Goal: Information Seeking & Learning: Check status

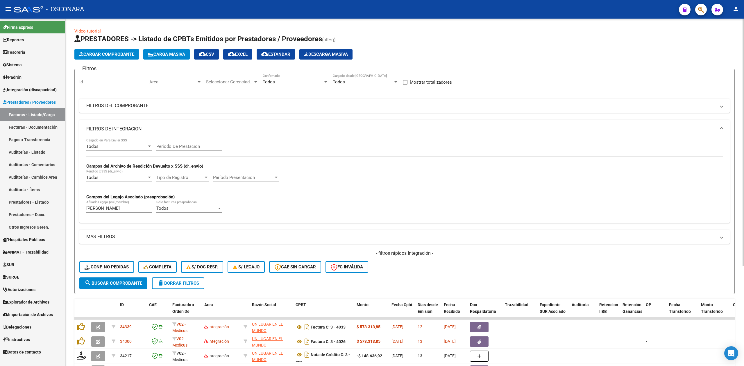
scroll to position [140, 0]
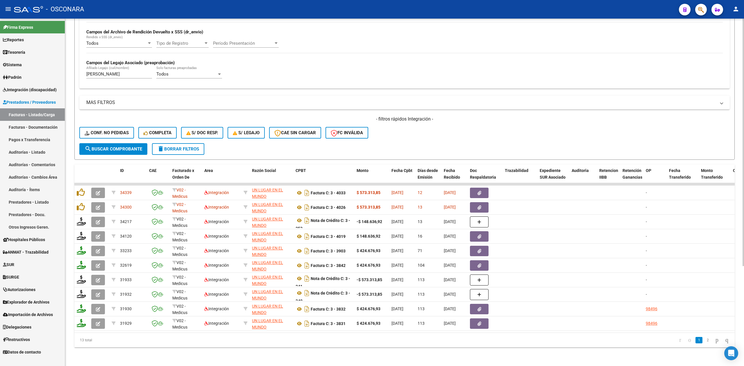
click at [436, 131] on div "- filtros rápidos Integración - Conf. no pedidas Completa S/ Doc Resp. S/ legaj…" at bounding box center [404, 129] width 650 height 27
click at [468, 126] on div "- filtros rápidos Integración - Conf. no pedidas Completa S/ Doc Resp. S/ legaj…" at bounding box center [404, 129] width 650 height 27
click at [561, 132] on div "- filtros rápidos Integración - Conf. no pedidas Completa S/ Doc Resp. S/ legaj…" at bounding box center [404, 129] width 650 height 27
click at [496, 120] on div "- filtros rápidos Integración - Conf. no pedidas Completa S/ Doc Resp. S/ legaj…" at bounding box center [404, 129] width 650 height 27
click at [432, 137] on form "Filtros Id Area Area Seleccionar Gerenciador Seleccionar Gerenciador Todos Conf…" at bounding box center [404, 47] width 660 height 225
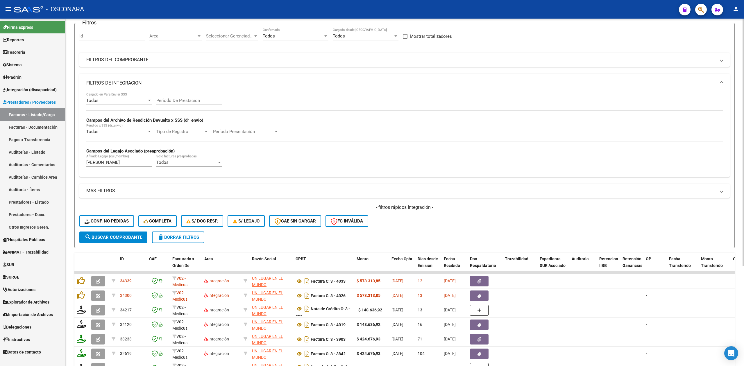
scroll to position [0, 0]
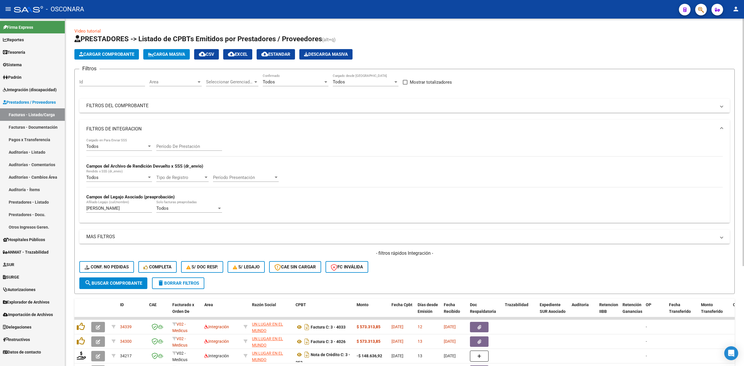
click at [168, 123] on mat-expansion-panel-header "FILTROS DE INTEGRACION" at bounding box center [404, 129] width 650 height 19
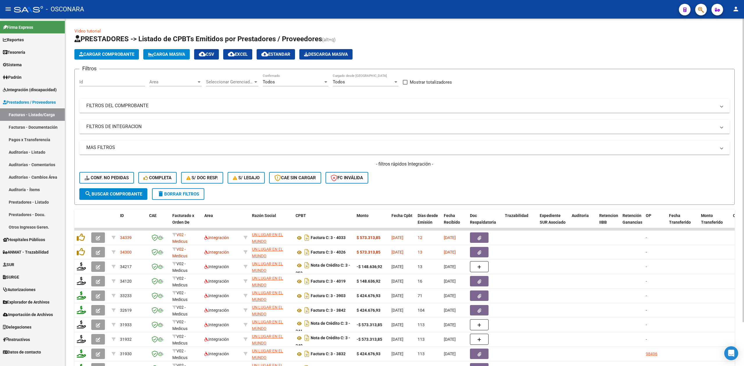
click at [465, 176] on div "- filtros rápidos Integración - Conf. no pedidas Completa S/ Doc Resp. S/ legaj…" at bounding box center [404, 174] width 650 height 27
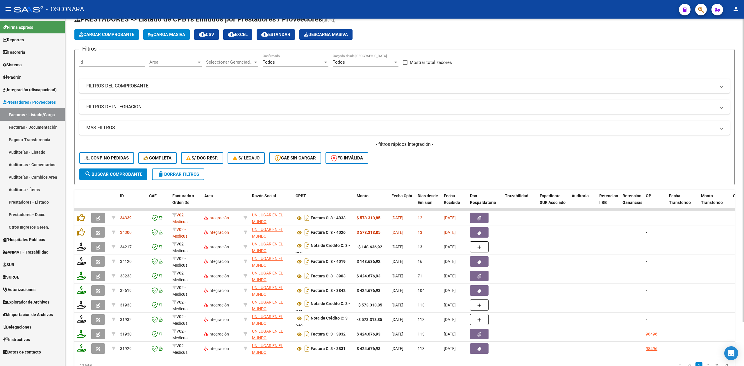
scroll to position [39, 0]
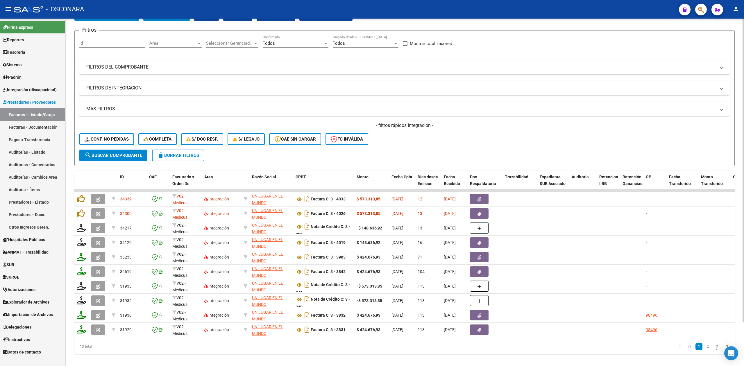
click at [441, 132] on div "- filtros rápidos Integración - Conf. no pedidas Completa S/ Doc Resp. S/ legaj…" at bounding box center [404, 135] width 650 height 27
click at [447, 138] on div "- filtros rápidos Integración - Conf. no pedidas Completa S/ Doc Resp. S/ legaj…" at bounding box center [404, 135] width 650 height 27
drag, startPoint x: 373, startPoint y: 125, endPoint x: 431, endPoint y: 131, distance: 59.1
click at [431, 131] on div "- filtros rápidos Integración - Conf. no pedidas Completa S/ Doc Resp. S/ legaj…" at bounding box center [404, 135] width 650 height 27
click at [403, 126] on h4 "- filtros rápidos Integración -" at bounding box center [404, 125] width 650 height 6
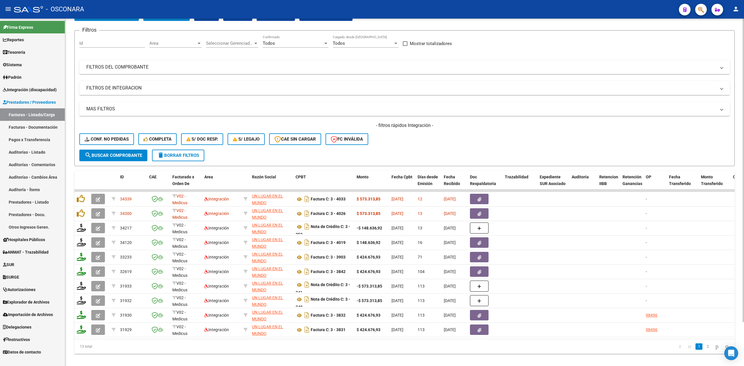
click at [403, 134] on div "- filtros rápidos Integración - Conf. no pedidas Completa S/ Doc Resp. S/ legaj…" at bounding box center [404, 135] width 650 height 27
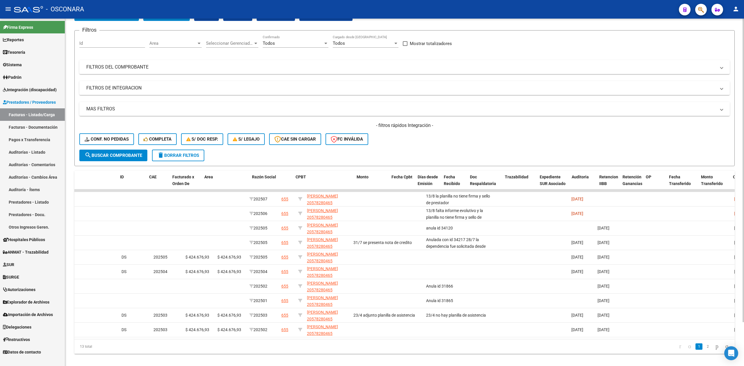
scroll to position [0, 0]
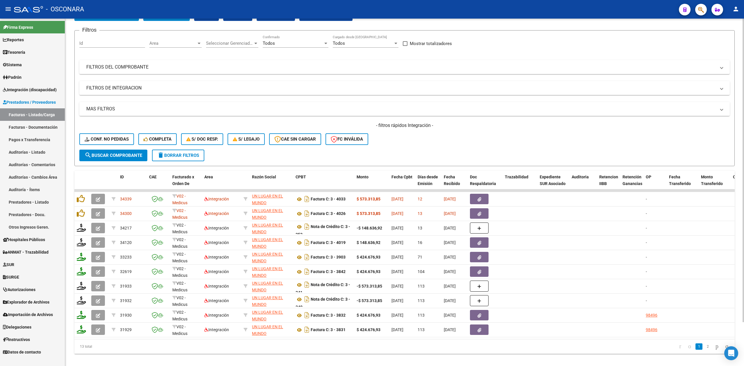
click at [398, 144] on div "- filtros rápidos Integración - Conf. no pedidas Completa S/ Doc Resp. S/ legaj…" at bounding box center [404, 135] width 650 height 27
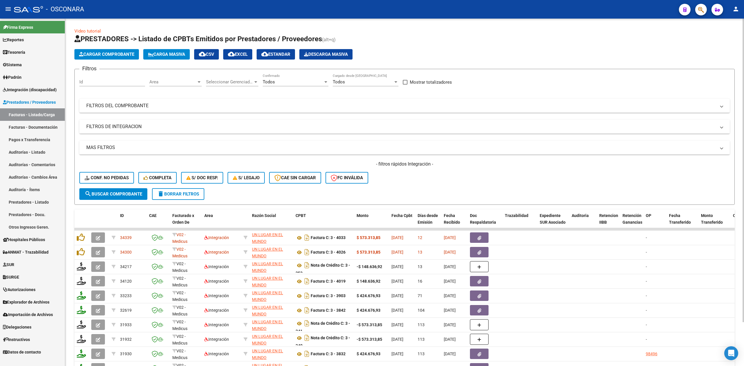
click at [133, 130] on mat-expansion-panel-header "FILTROS DE INTEGRACION" at bounding box center [404, 127] width 650 height 14
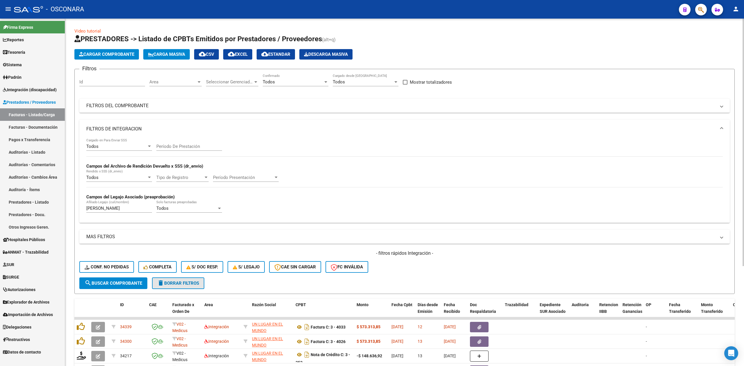
click at [173, 279] on button "delete Borrar Filtros" at bounding box center [178, 284] width 52 height 12
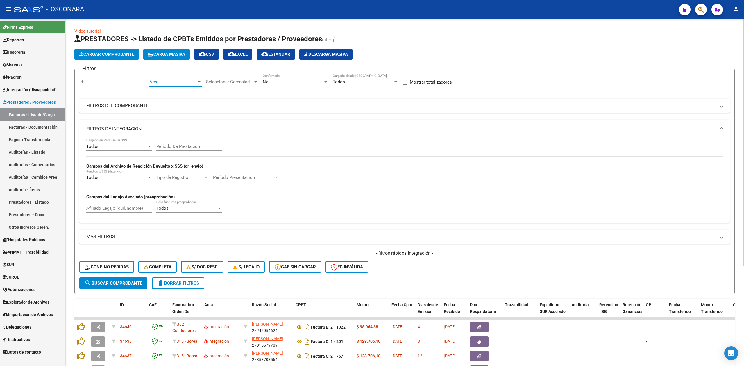
click at [193, 82] on span "Area" at bounding box center [172, 81] width 47 height 5
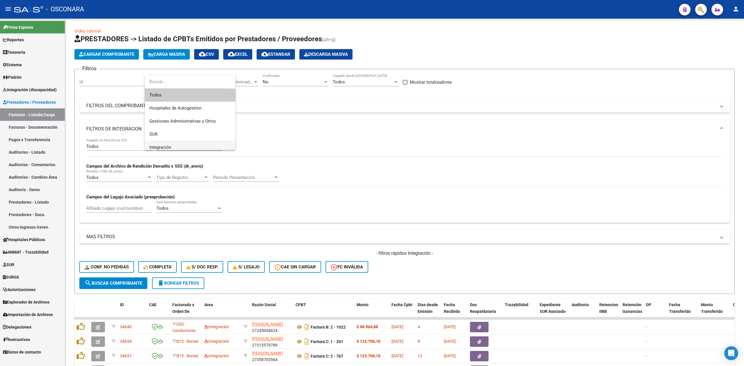
click at [174, 144] on span "Integración" at bounding box center [189, 147] width 81 height 13
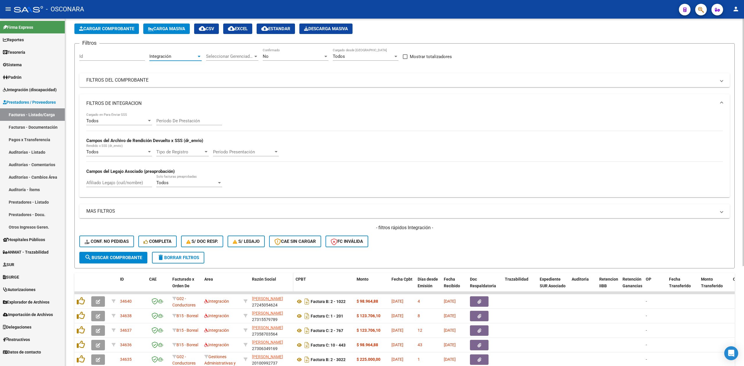
scroll to position [140, 0]
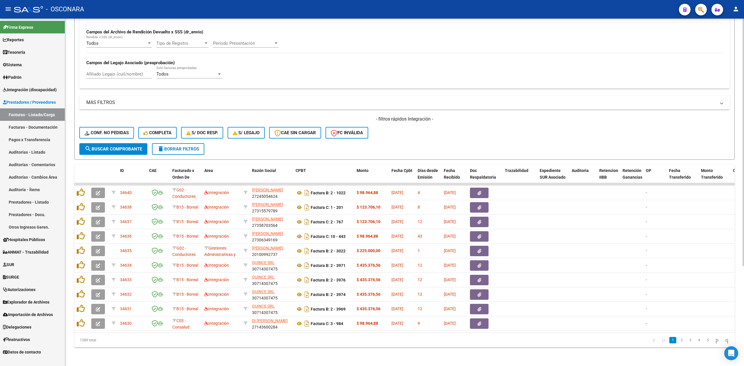
click at [142, 146] on button "search Buscar Comprobante" at bounding box center [113, 149] width 68 height 12
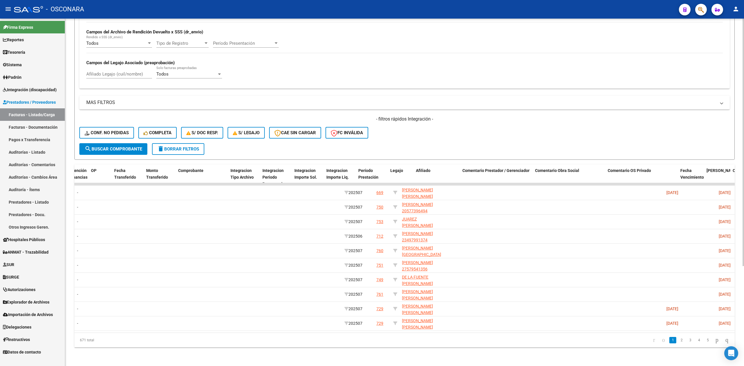
scroll to position [0, 520]
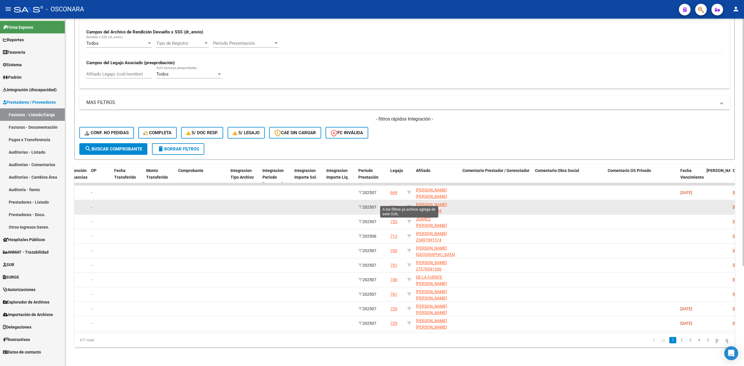
click at [411, 205] on icon at bounding box center [409, 207] width 4 height 4
type input "20577396494"
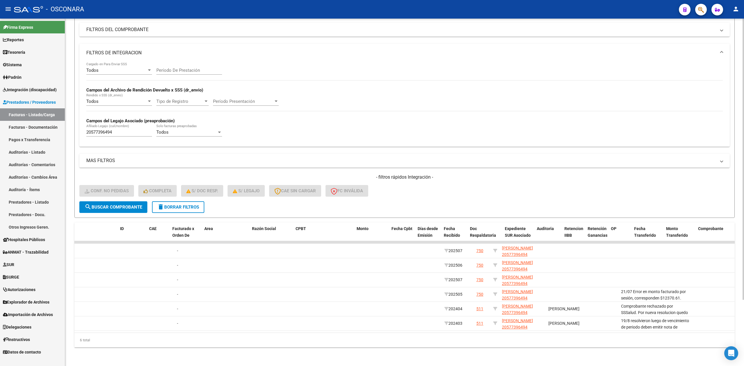
scroll to position [0, 0]
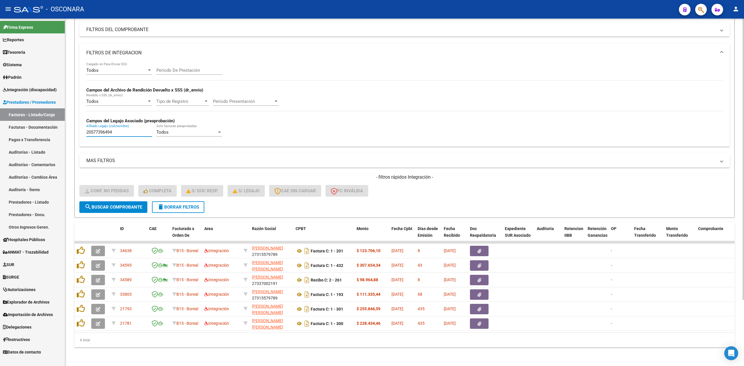
drag, startPoint x: 120, startPoint y: 128, endPoint x: 78, endPoint y: 127, distance: 42.5
click at [78, 127] on form "Filtros Id Integración Area Seleccionar Gerenciador Seleccionar Gerenciador No …" at bounding box center [404, 105] width 660 height 225
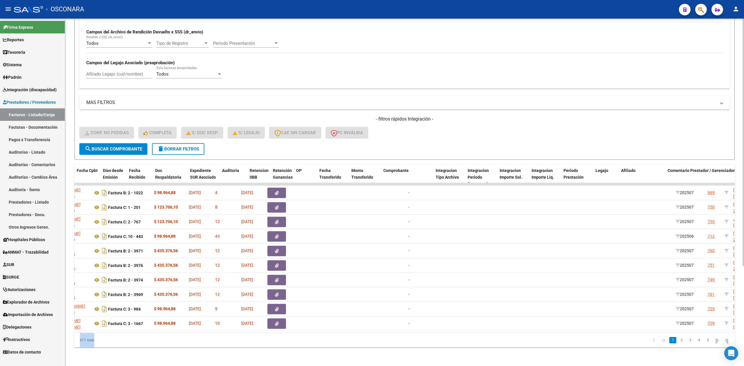
scroll to position [0, 314]
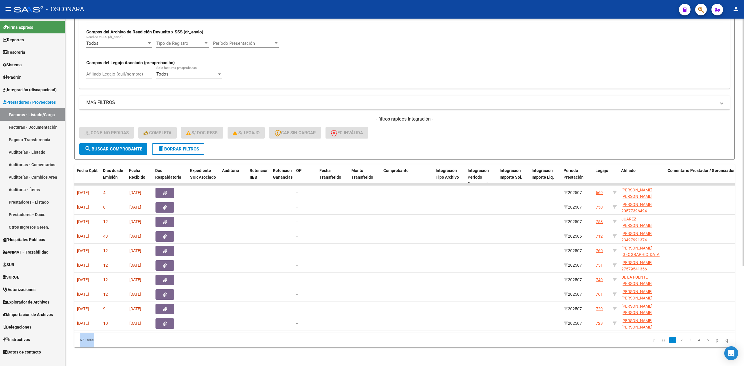
drag, startPoint x: 264, startPoint y: 327, endPoint x: 415, endPoint y: 339, distance: 151.3
click at [415, 339] on div "ID CAE Facturado x Orden De Area Razón Social CPBT Monto Fecha Cpbt Días desde …" at bounding box center [404, 255] width 660 height 183
click at [403, 337] on datatable-pager "1 2 3 4 5" at bounding box center [469, 340] width 523 height 10
